Goal: Check status: Check status

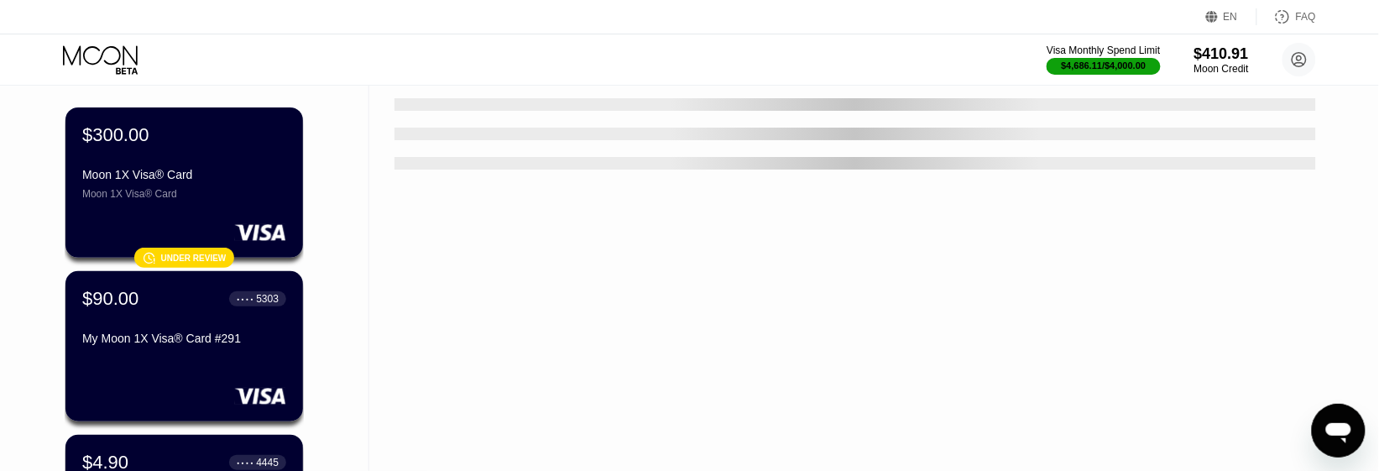
scroll to position [210, 0]
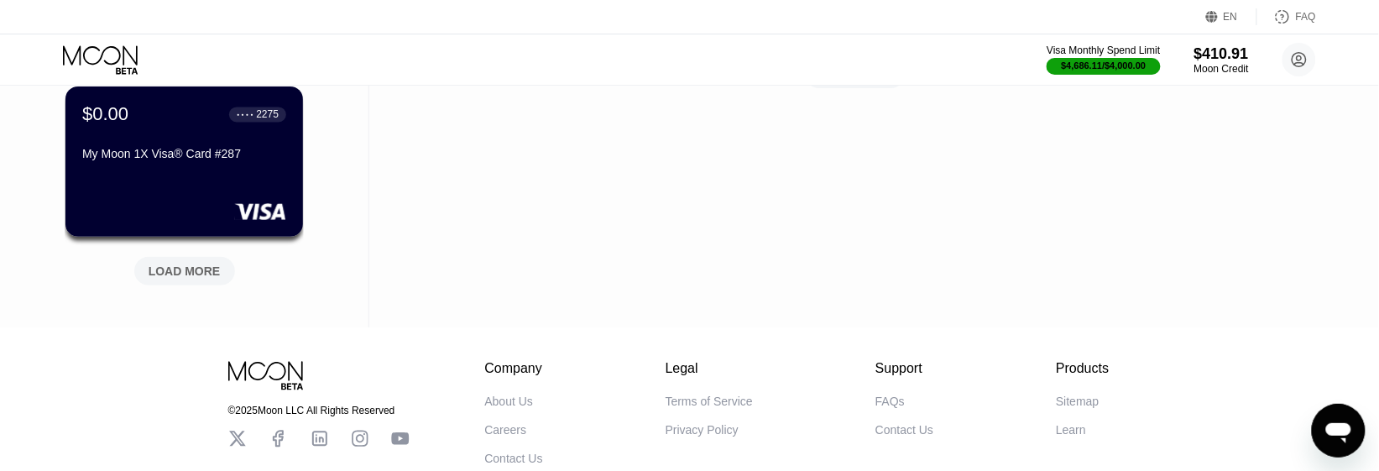
scroll to position [1049, 0]
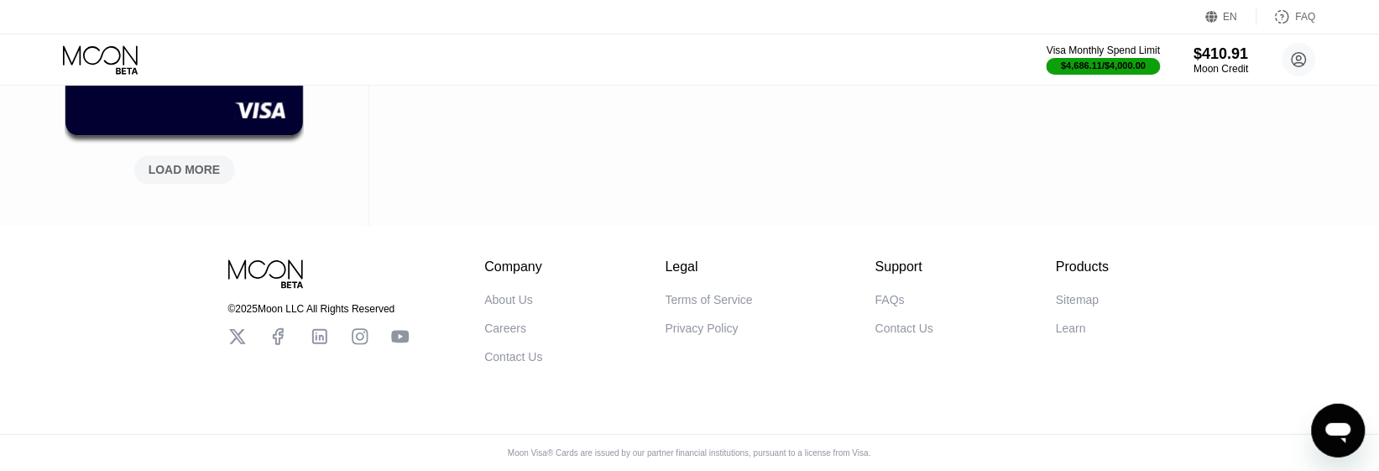
click at [217, 177] on div "LOAD MORE" at bounding box center [184, 169] width 101 height 29
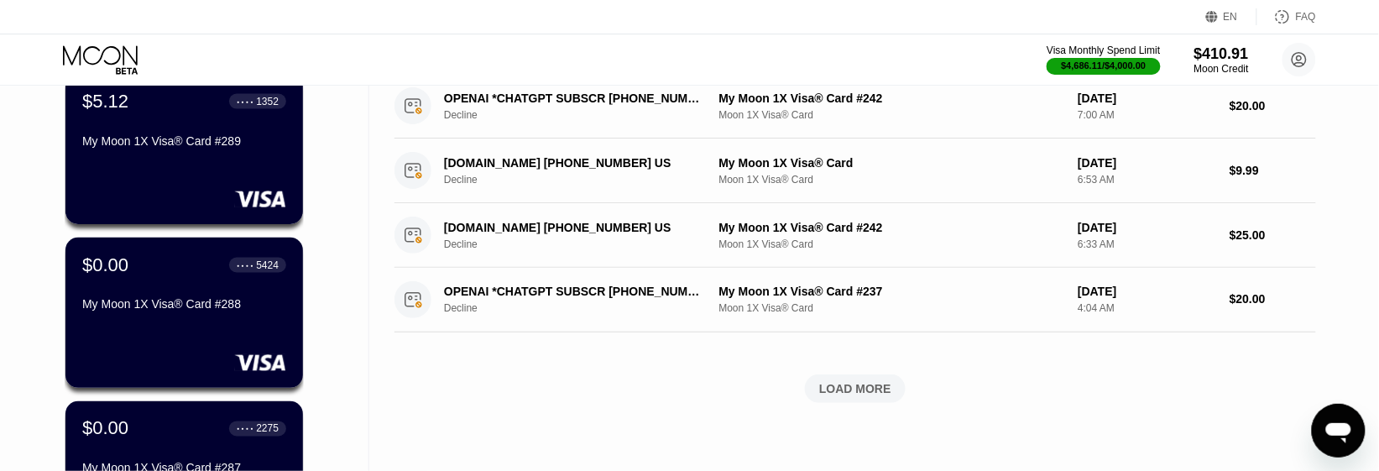
scroll to position [0, 0]
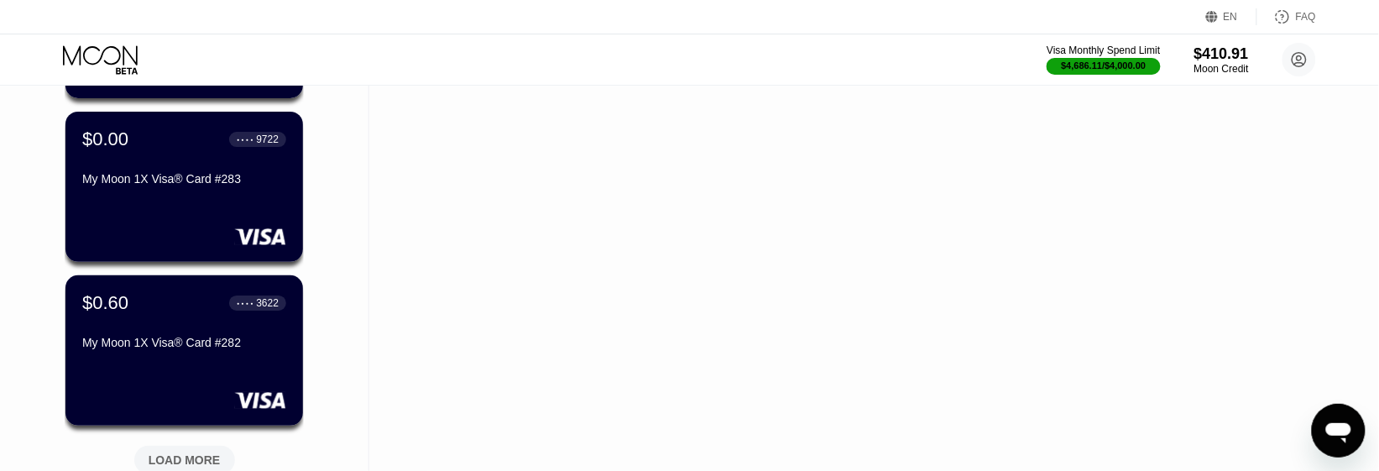
scroll to position [1784, 0]
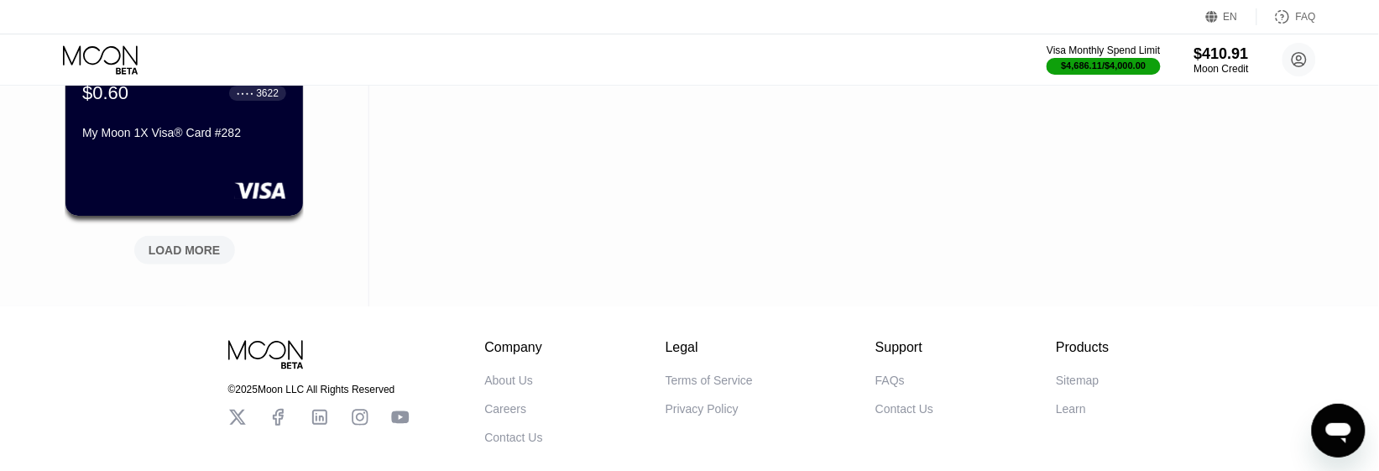
click at [176, 254] on div "LOAD MORE" at bounding box center [185, 250] width 72 height 15
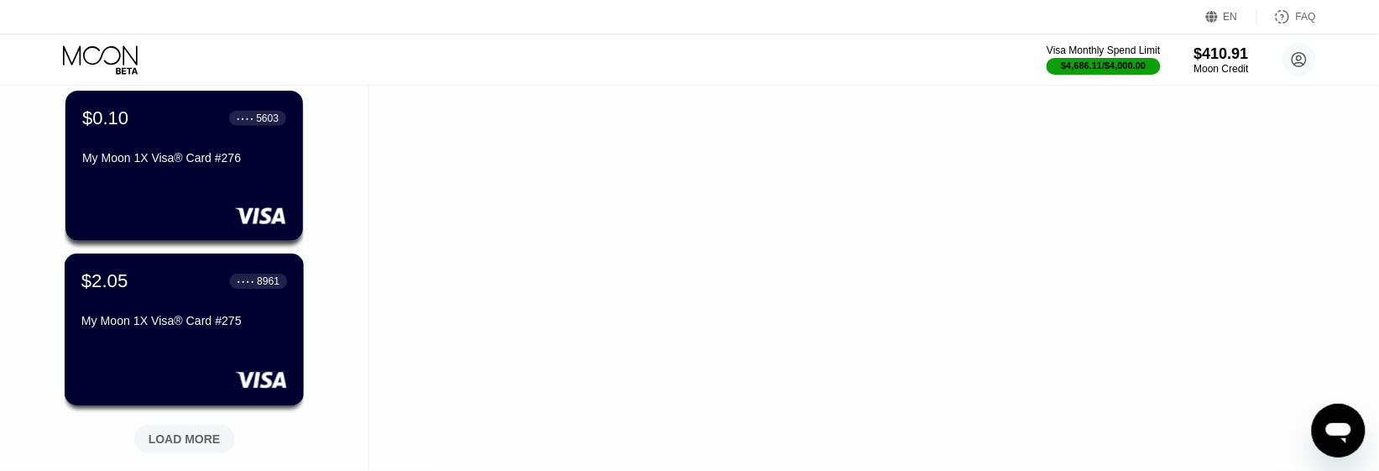
scroll to position [2519, 0]
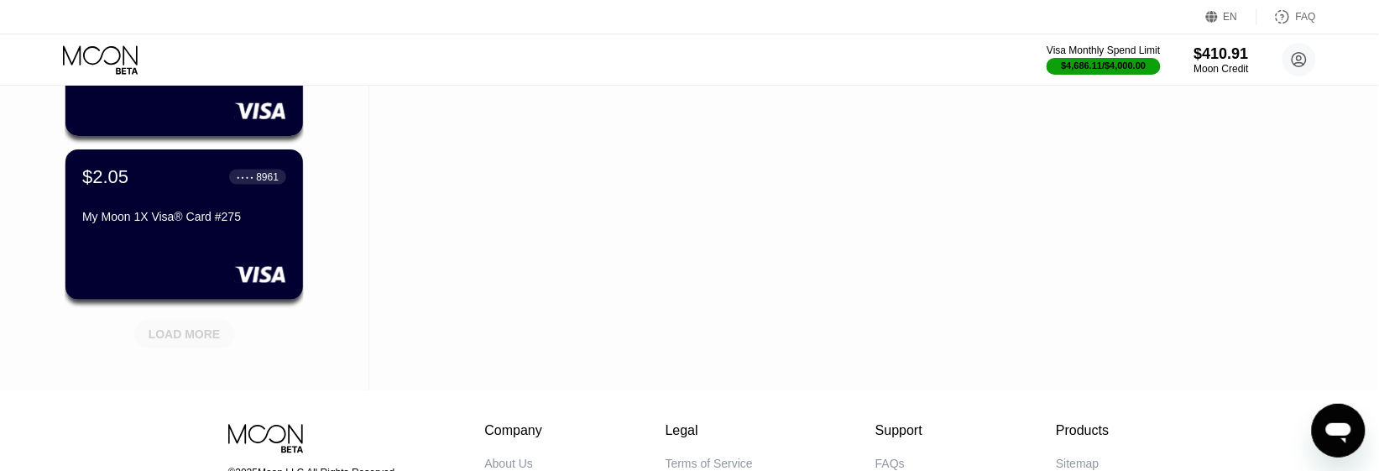
click at [178, 327] on div "LOAD MORE" at bounding box center [185, 334] width 72 height 15
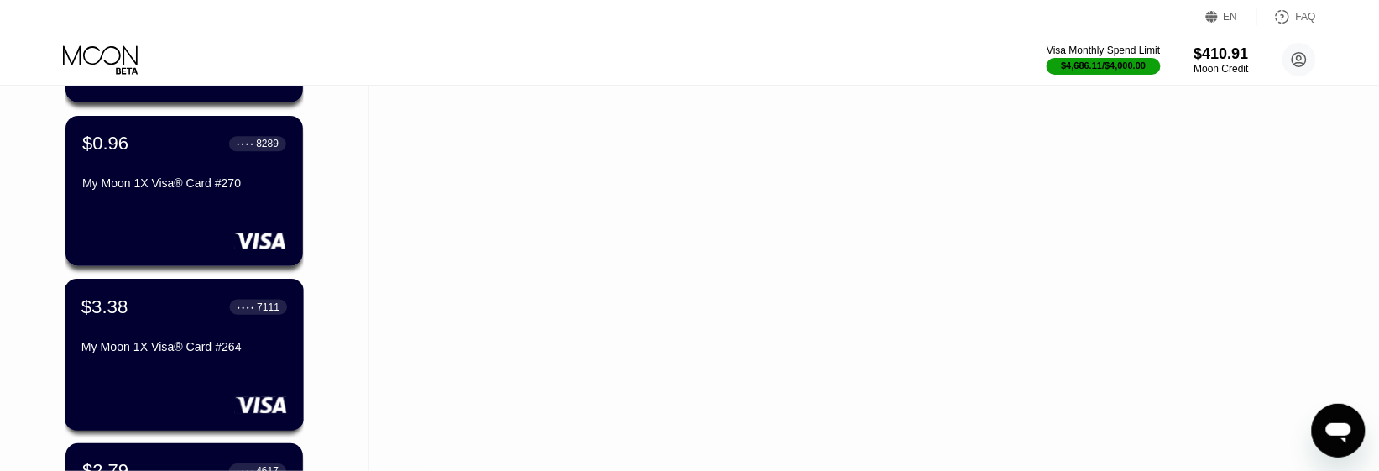
scroll to position [3253, 0]
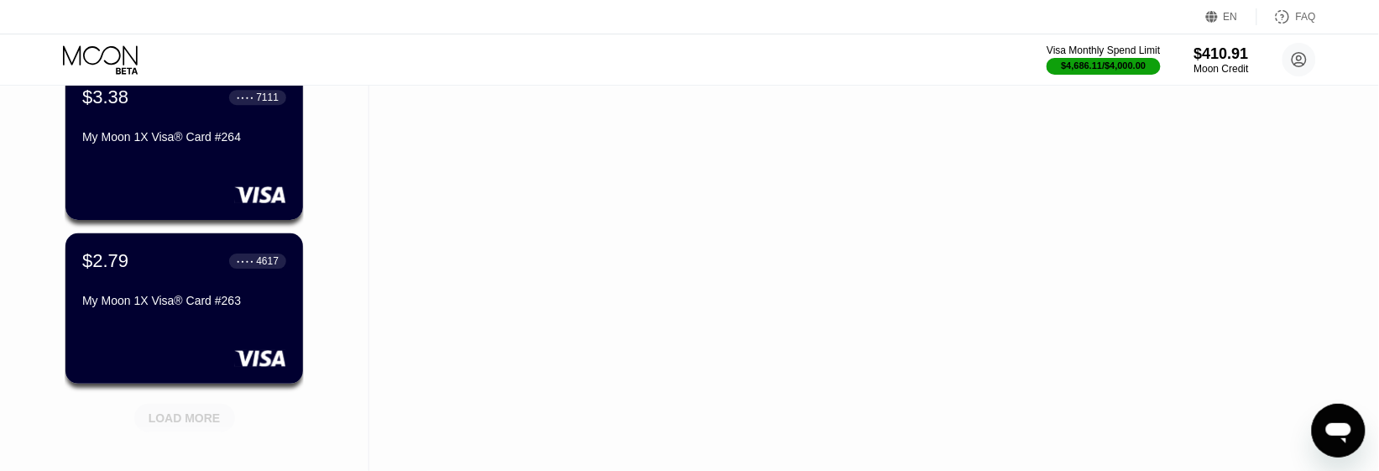
click at [191, 416] on div "LOAD MORE" at bounding box center [185, 418] width 72 height 15
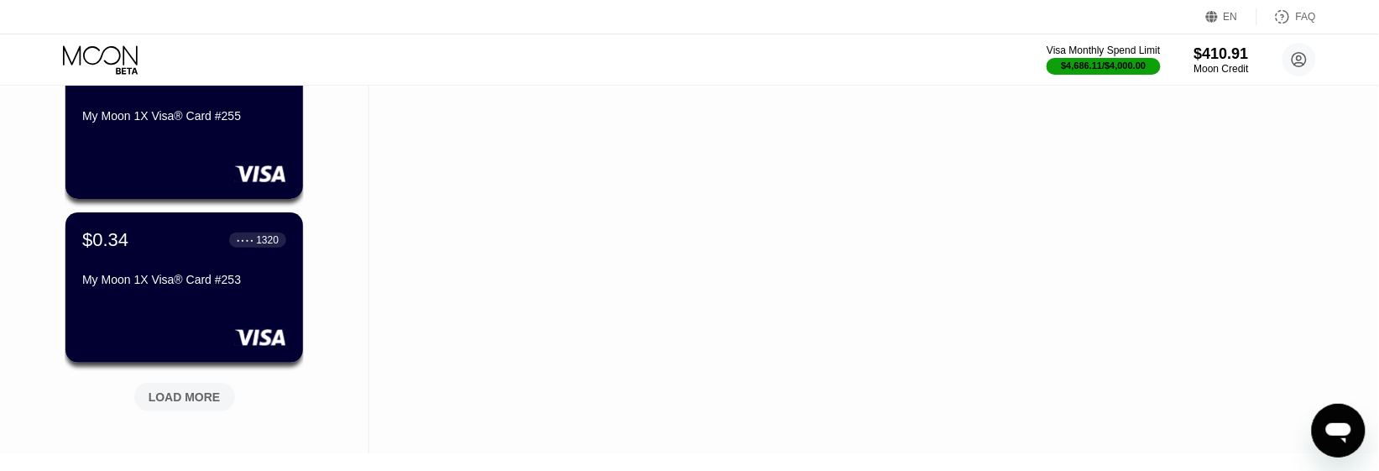
scroll to position [4198, 0]
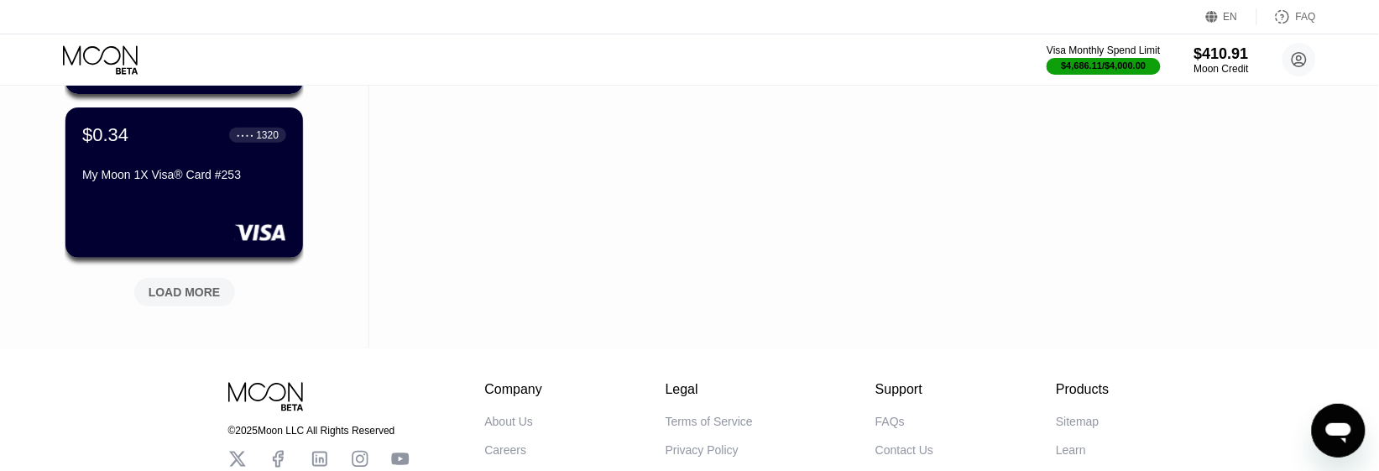
click at [166, 299] on div "LOAD MORE" at bounding box center [185, 292] width 72 height 15
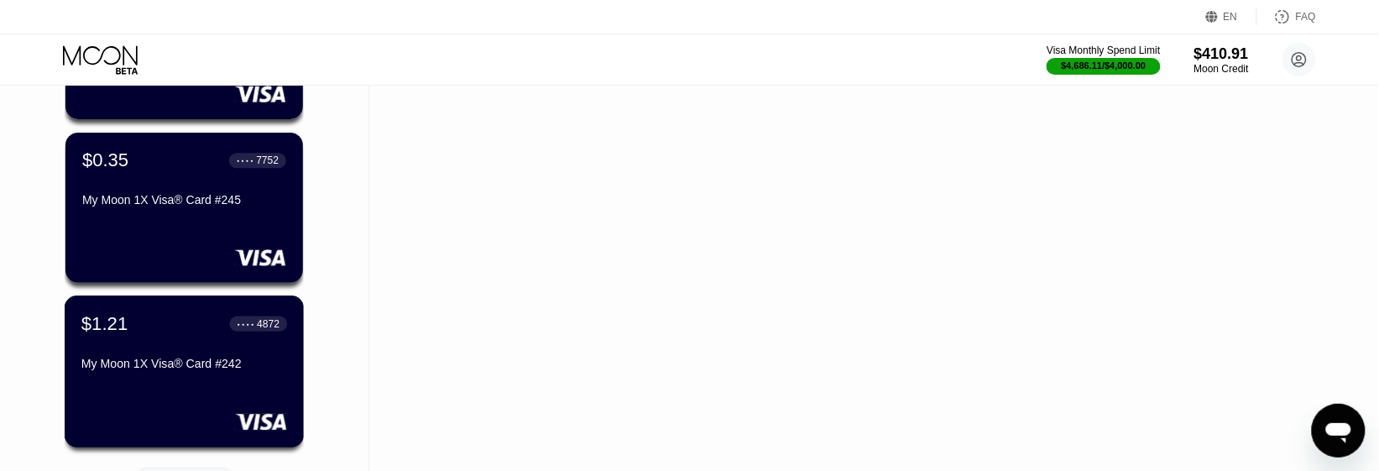
scroll to position [4932, 0]
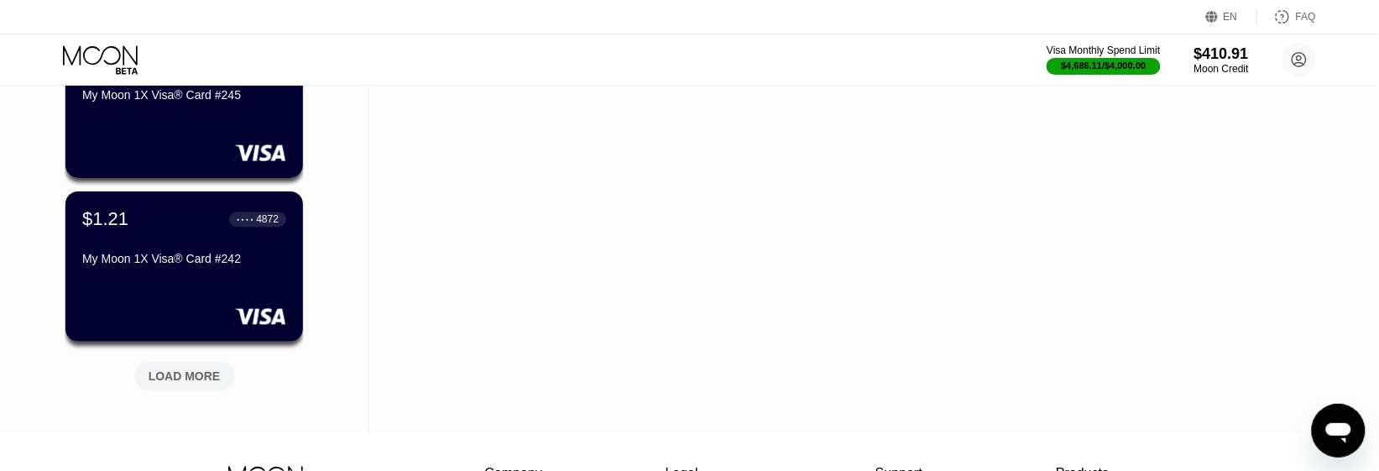
click at [186, 383] on div "LOAD MORE" at bounding box center [185, 376] width 72 height 15
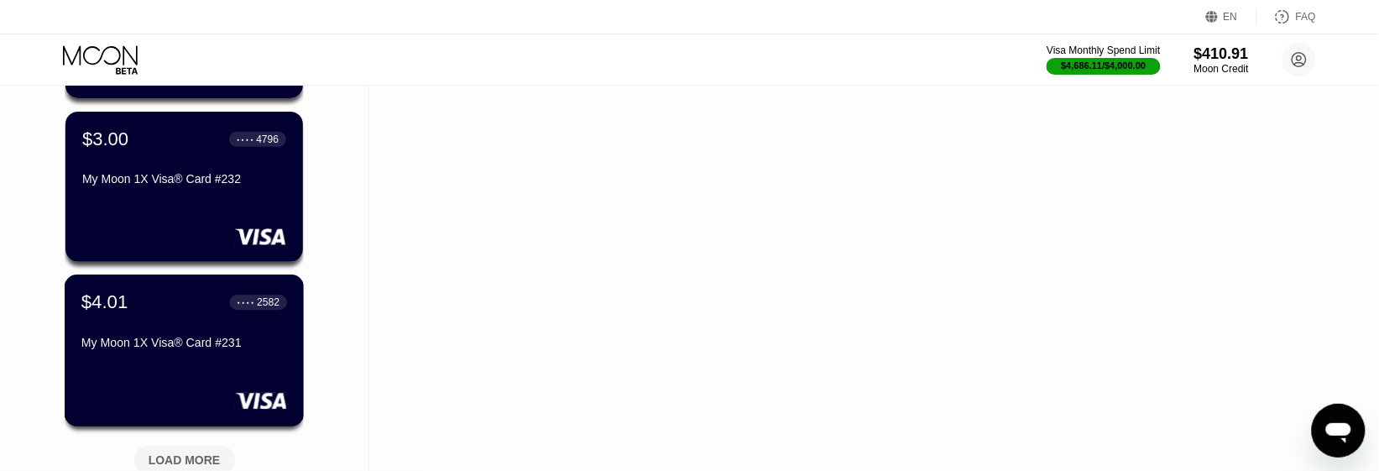
scroll to position [5772, 0]
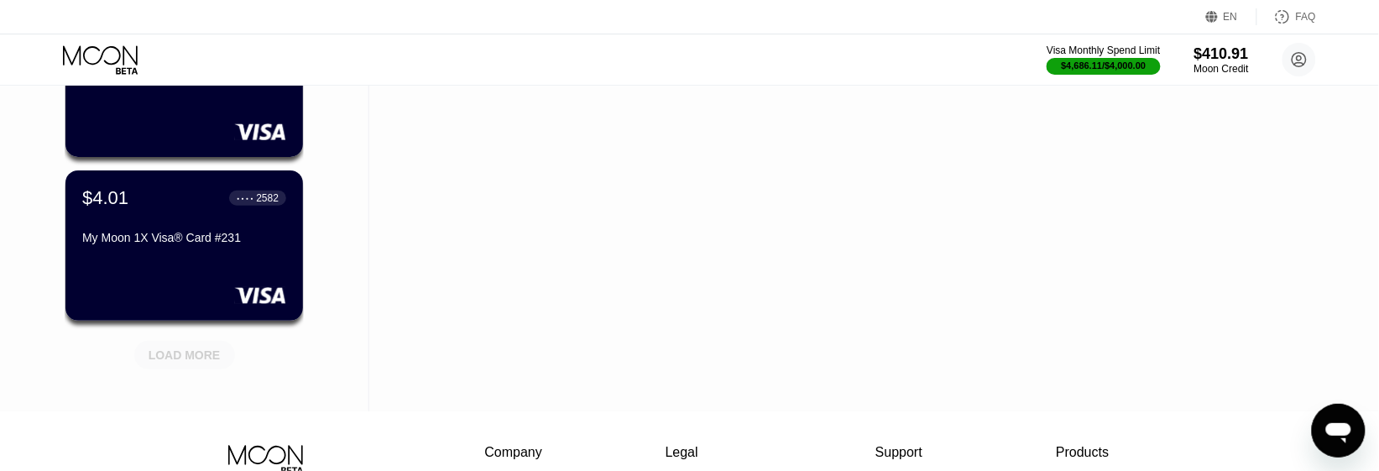
click at [187, 358] on div "LOAD MORE" at bounding box center [185, 355] width 72 height 15
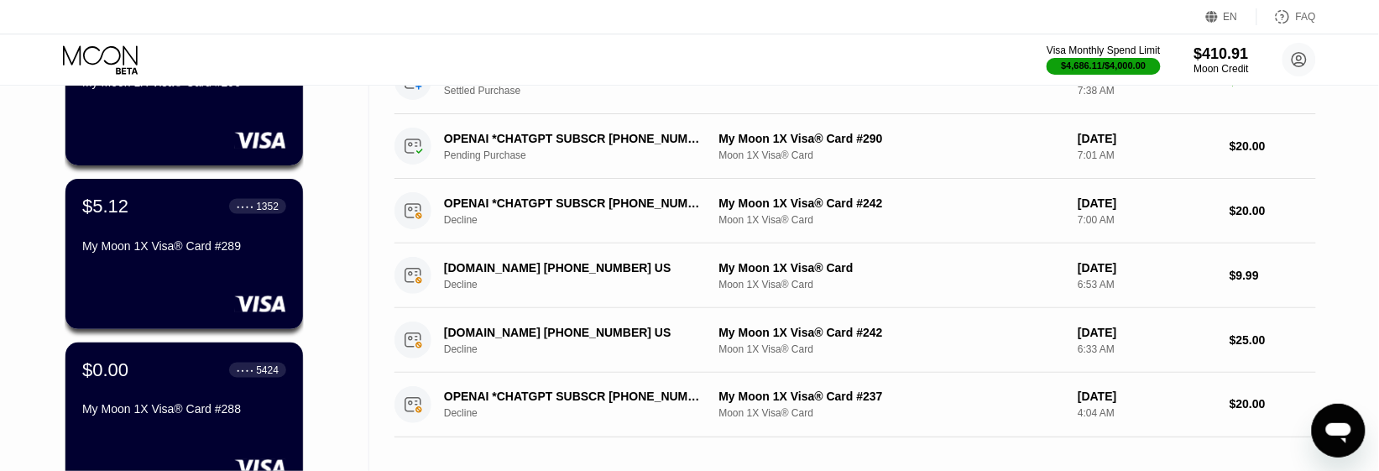
scroll to position [0, 0]
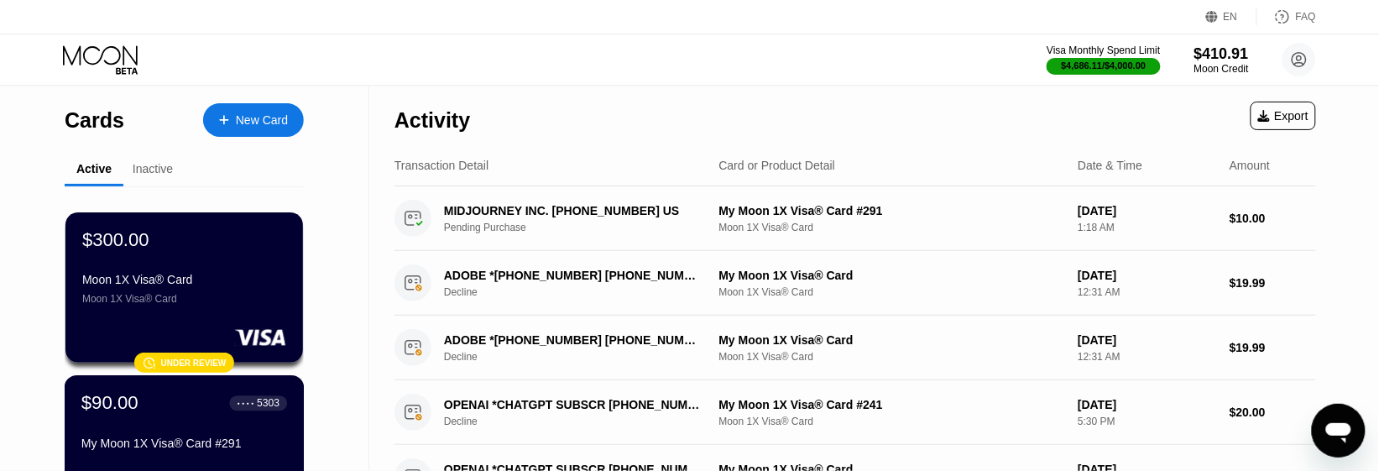
click at [118, 413] on div "$90.00" at bounding box center [109, 403] width 57 height 22
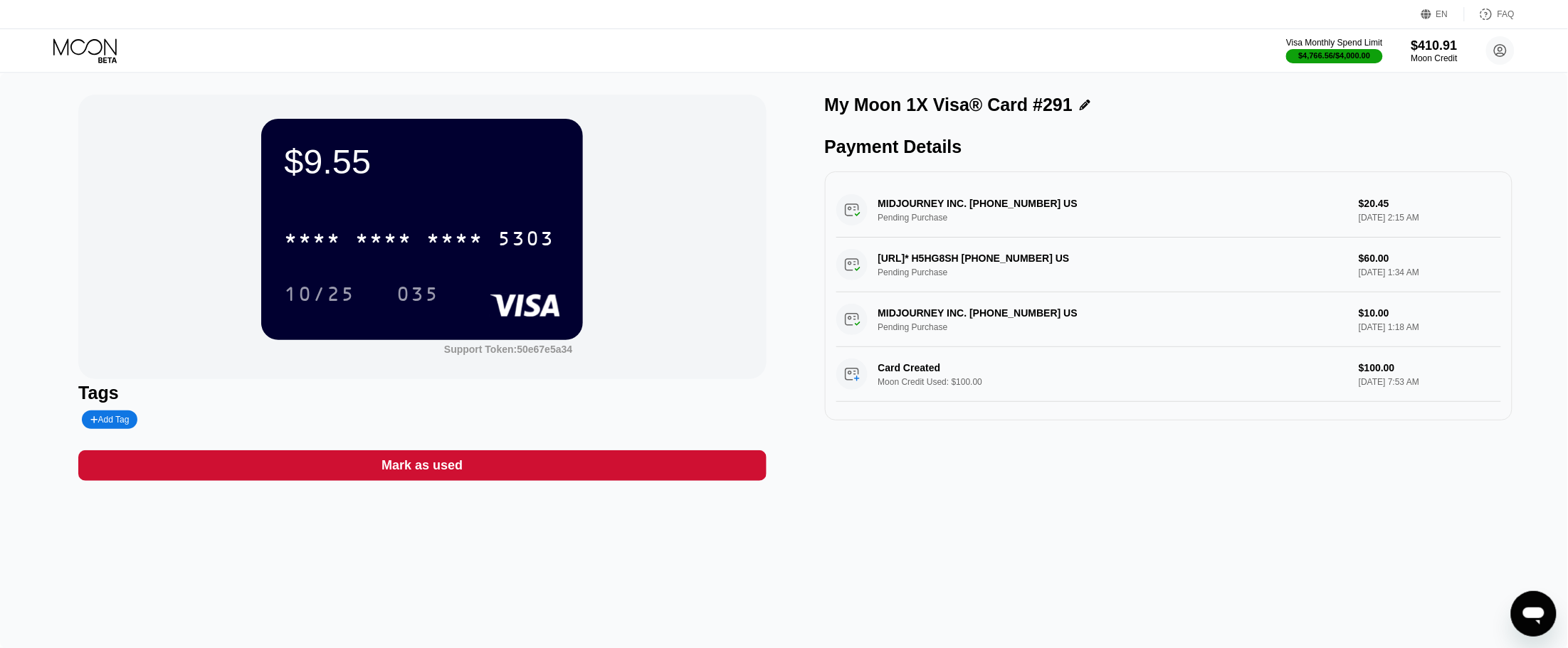
click at [62, 39] on icon at bounding box center [86, 50] width 66 height 25
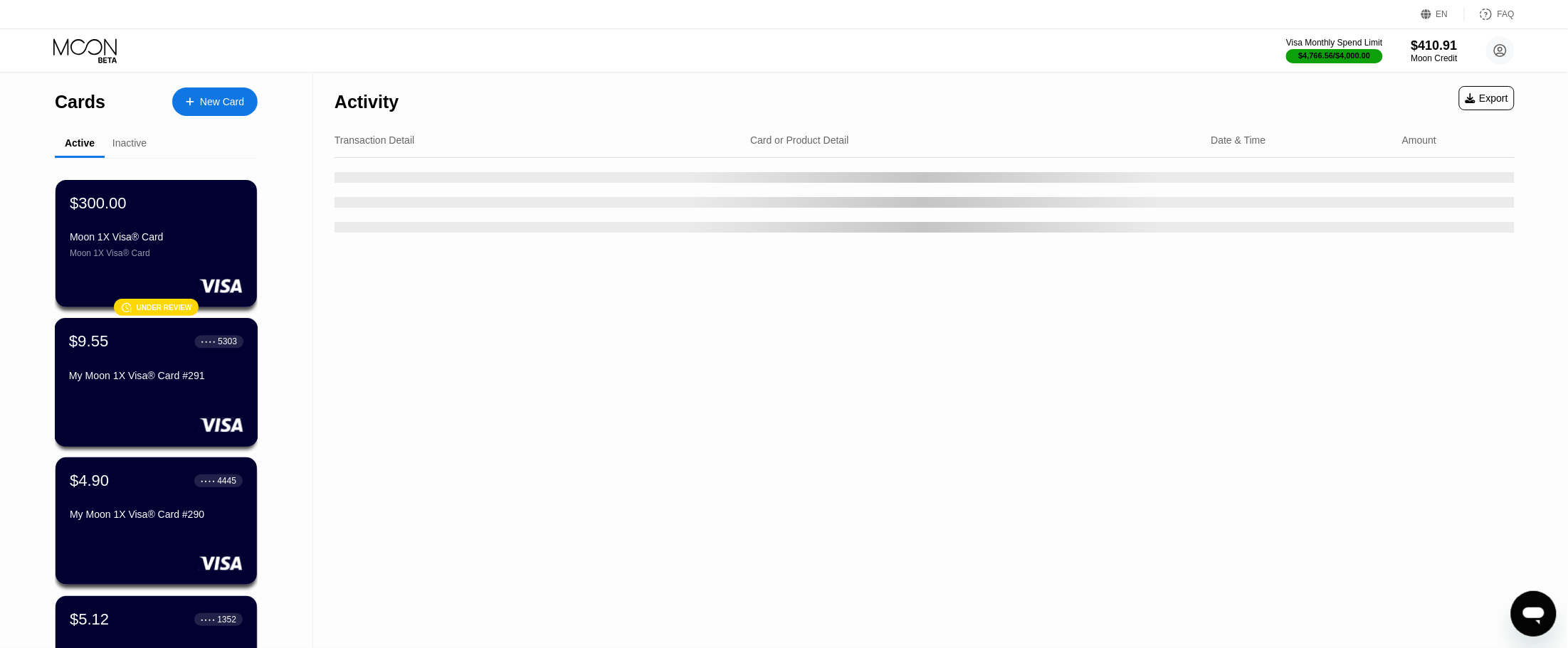
click at [118, 347] on div "$9.55 ● ● ● ● 5303" at bounding box center [156, 341] width 175 height 19
